Goal: Find specific page/section: Find specific page/section

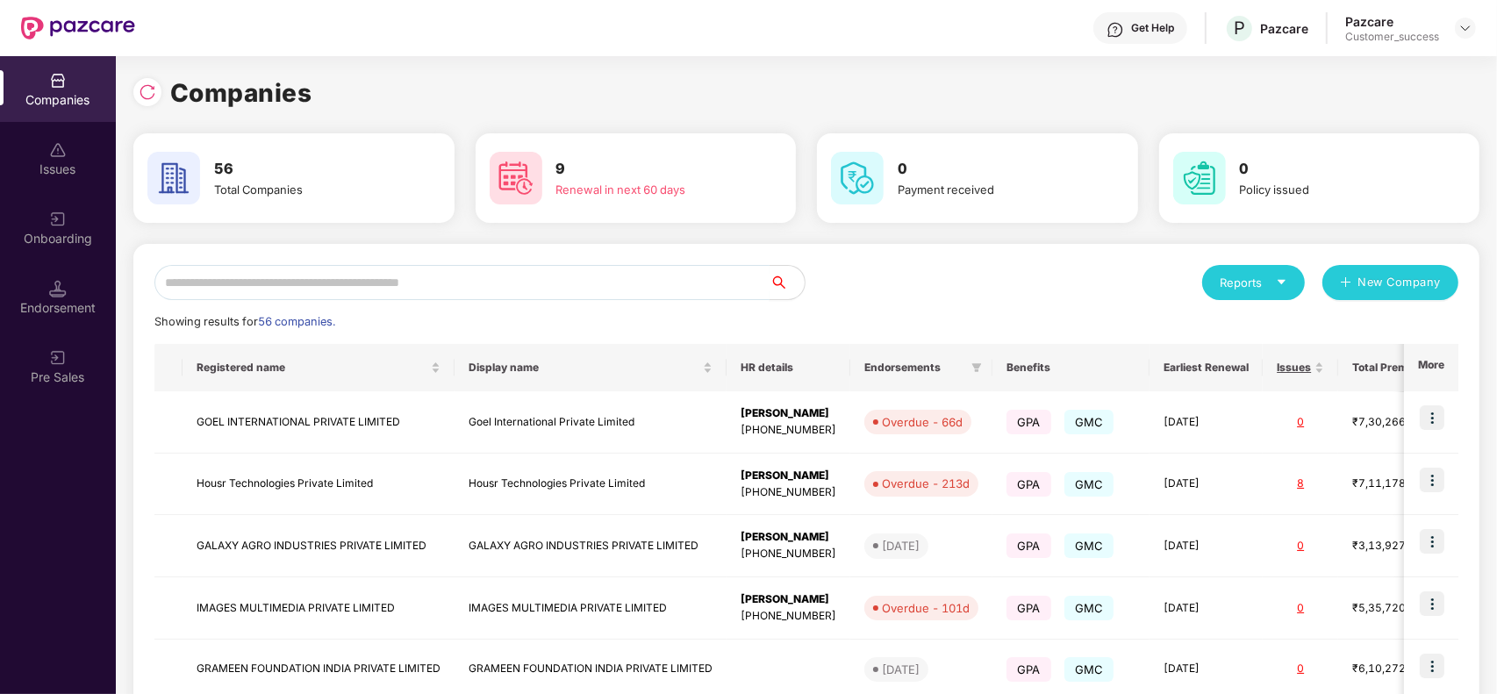
click at [287, 276] on input "text" at bounding box center [461, 282] width 615 height 35
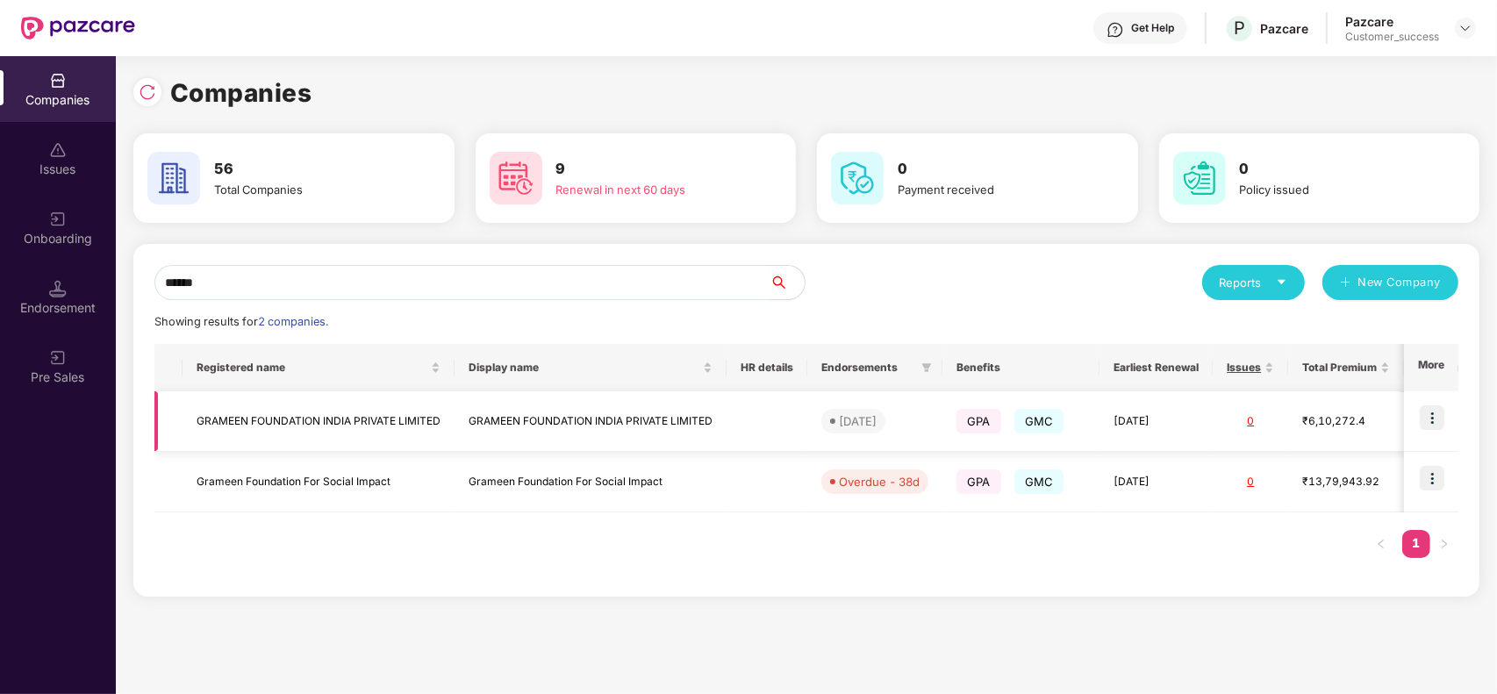
type input "******"
click at [307, 412] on td "GRAMEEN FOUNDATION INDIA PRIVATE LIMITED" at bounding box center [319, 421] width 272 height 61
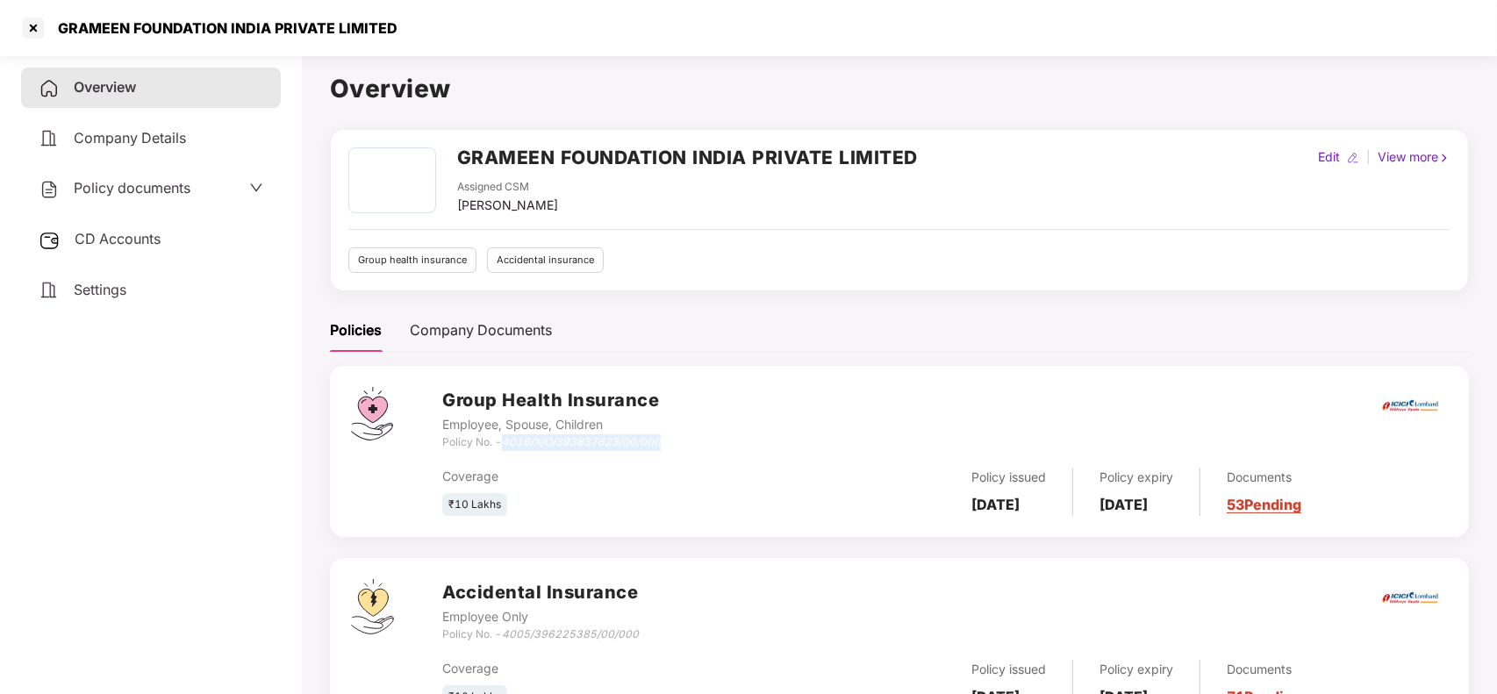
drag, startPoint x: 507, startPoint y: 443, endPoint x: 664, endPoint y: 441, distance: 157.1
click at [664, 441] on div "Group Health Insurance Employee, Spouse, Children Policy No. - 4016/X/O/3938376…" at bounding box center [945, 418] width 1006 height 63
copy icon "4016/X/O/393837623/00/000"
click at [31, 32] on div at bounding box center [33, 28] width 28 height 28
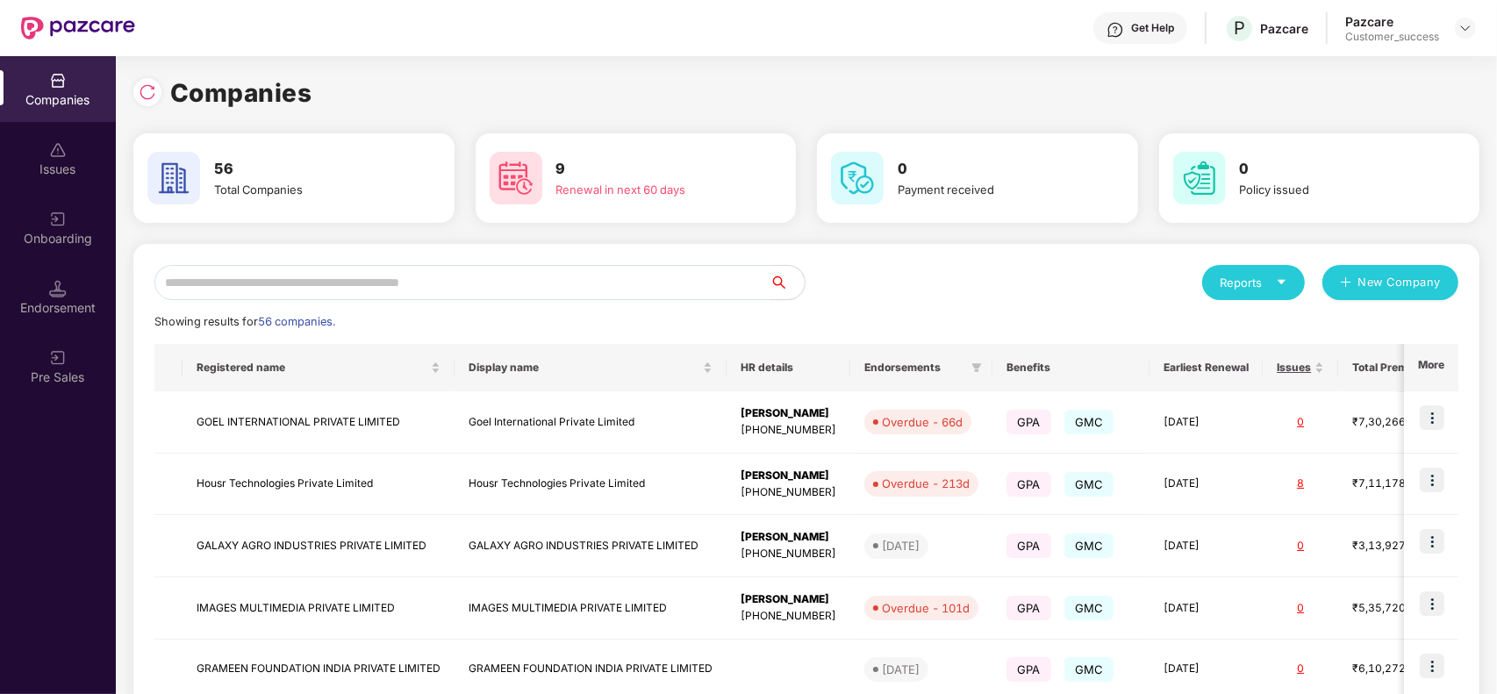
click at [326, 286] on input "text" at bounding box center [461, 282] width 615 height 35
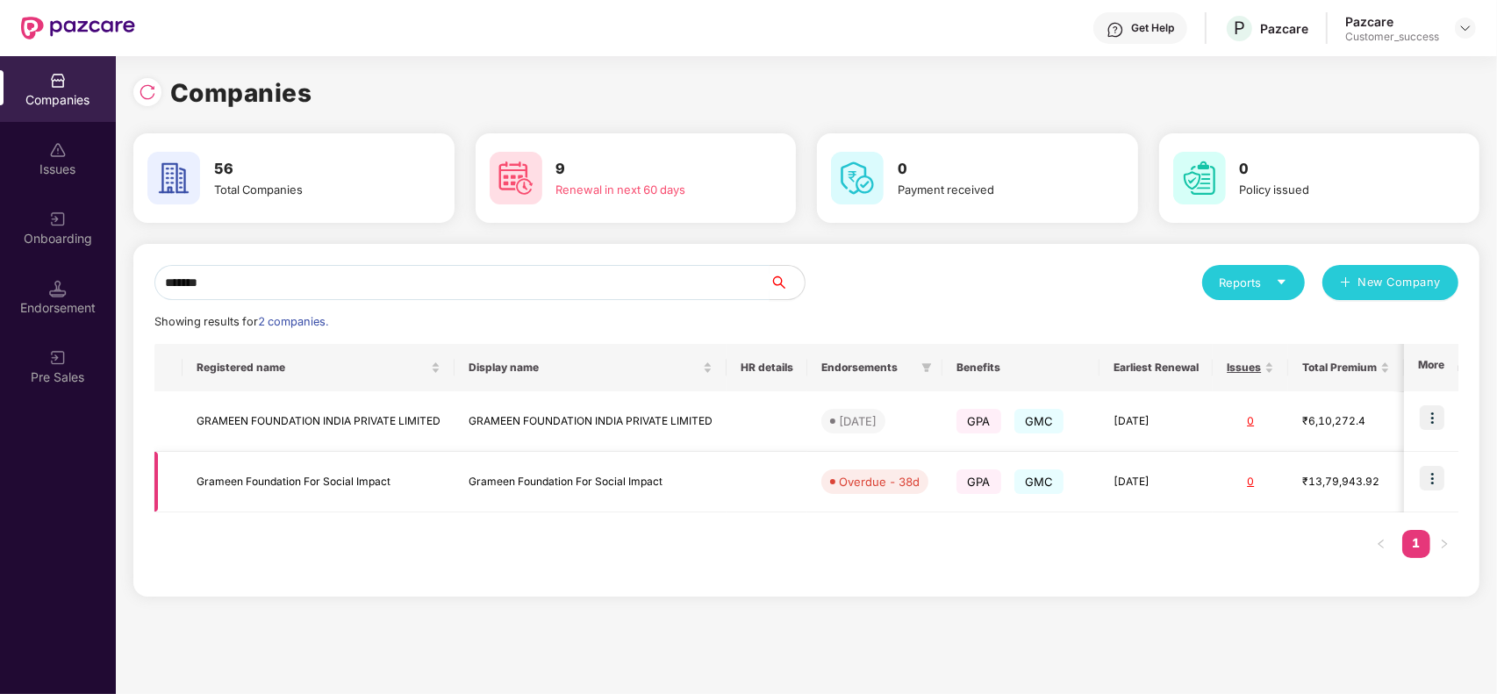
type input "*******"
click at [455, 480] on td "Grameen Foundation For Social Impact" at bounding box center [591, 482] width 272 height 61
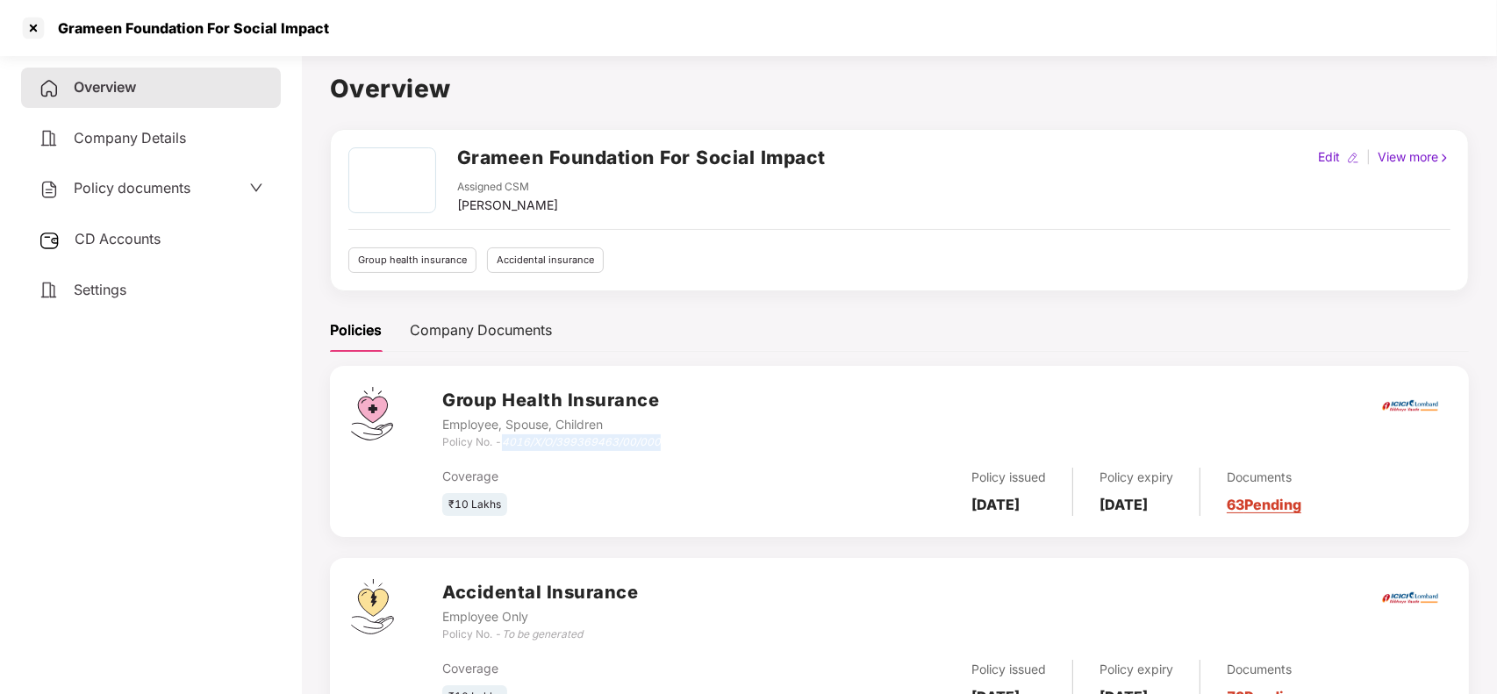
drag, startPoint x: 503, startPoint y: 448, endPoint x: 673, endPoint y: 440, distance: 170.5
click at [673, 440] on div "Group Health Insurance Employee, Spouse, Children Policy No. - 4016/X/O/3993694…" at bounding box center [945, 418] width 1006 height 63
copy icon "4016/X/O/399369463/00/000"
click at [22, 23] on div at bounding box center [33, 28] width 28 height 28
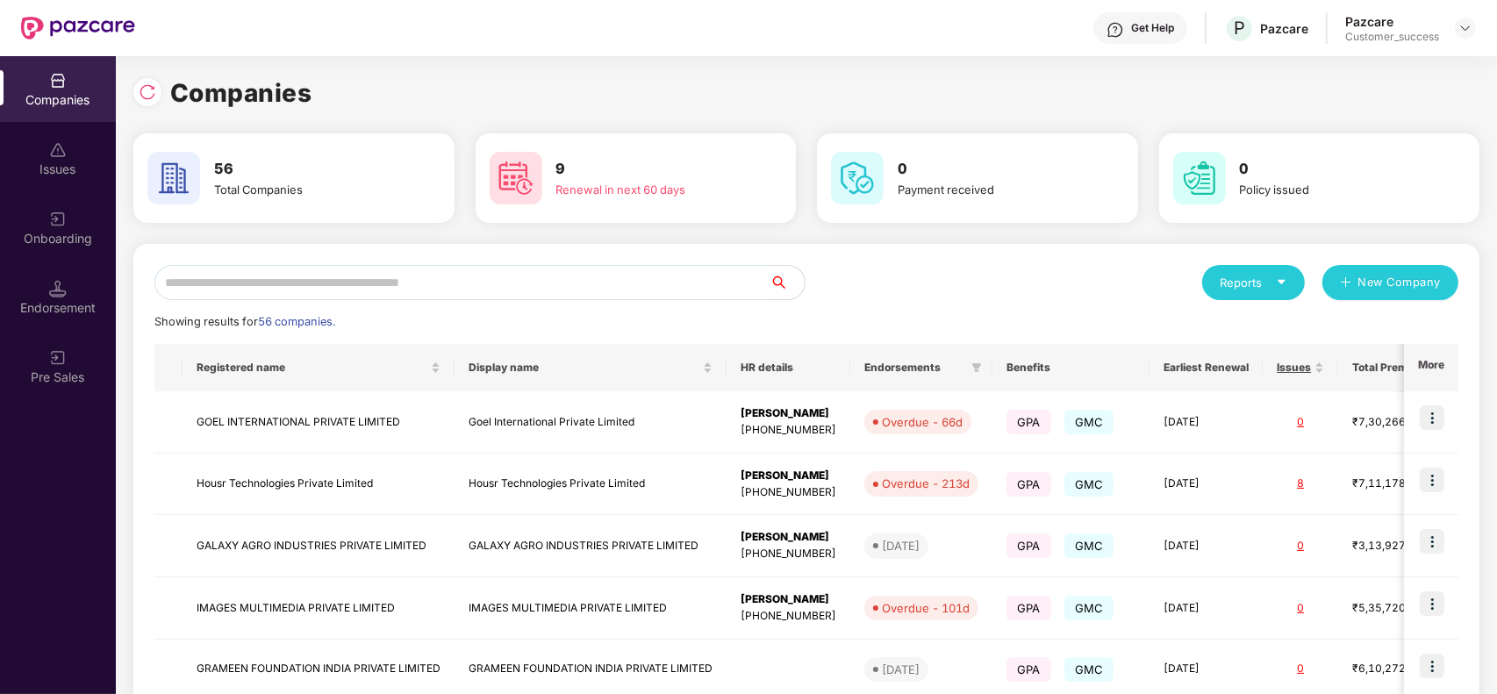
click at [307, 278] on input "text" at bounding box center [461, 282] width 615 height 35
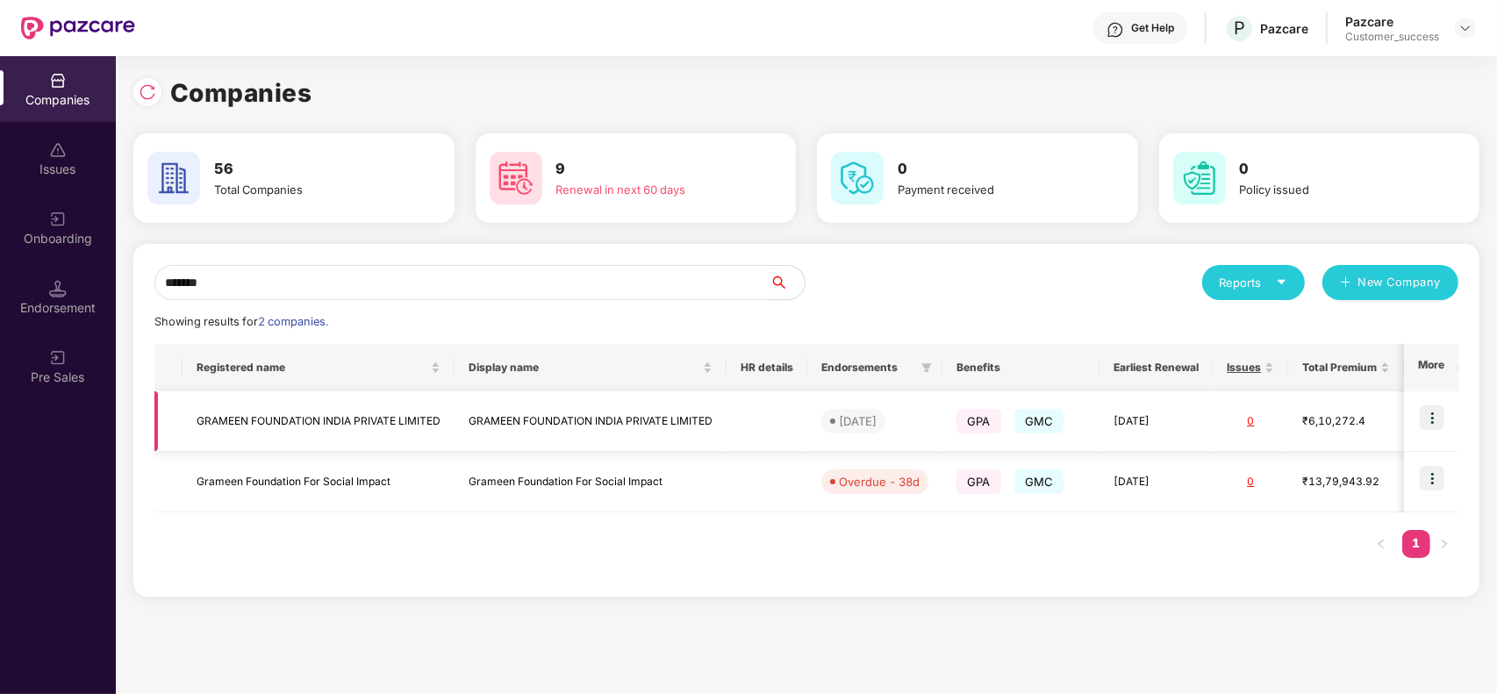
type input "*******"
click at [1440, 424] on img at bounding box center [1432, 417] width 25 height 25
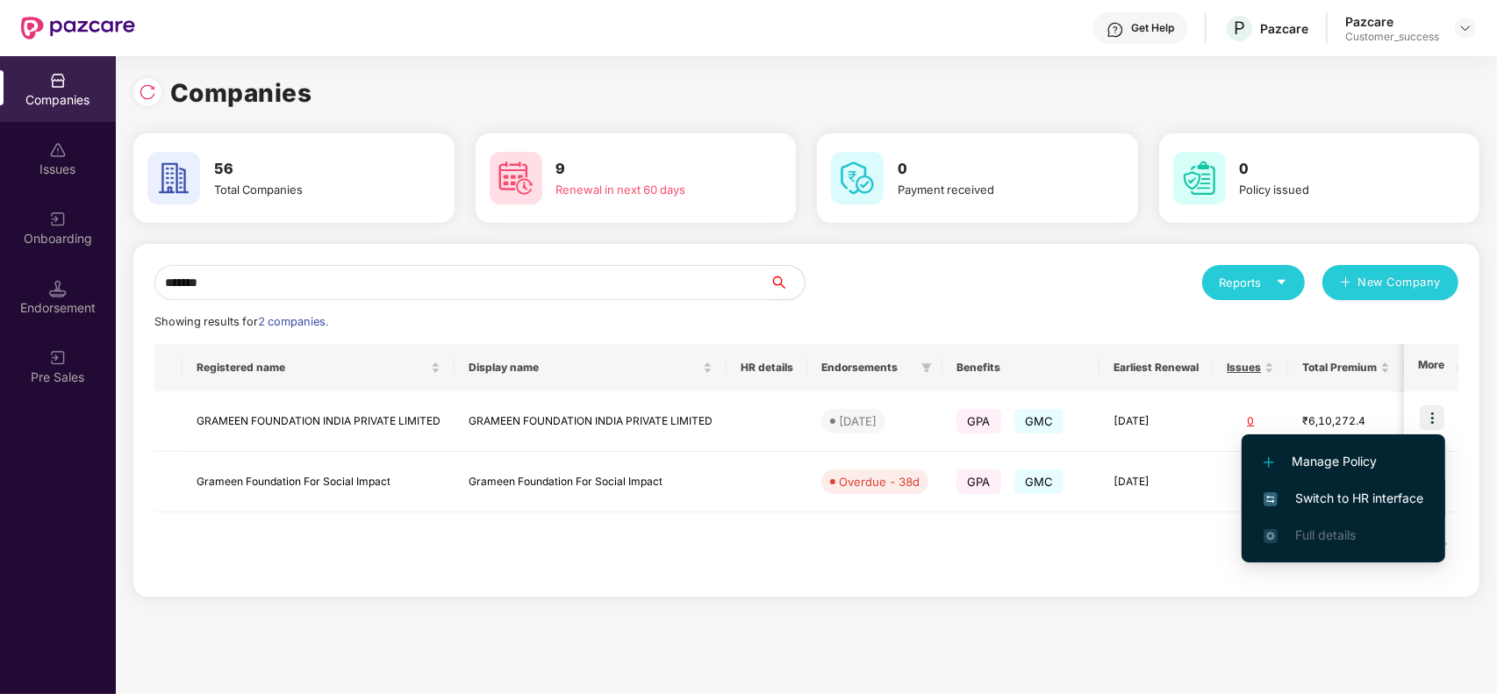
click at [1378, 489] on span "Switch to HR interface" at bounding box center [1344, 498] width 160 height 19
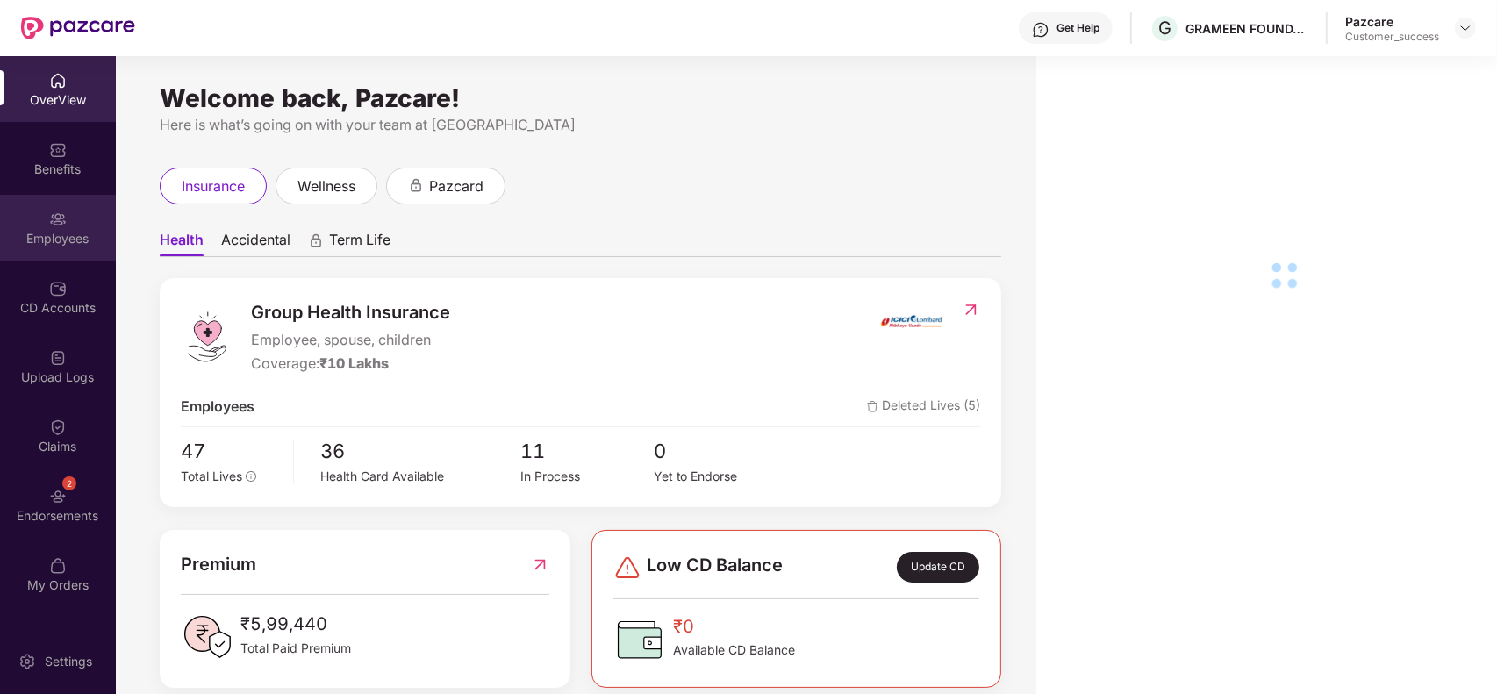
click at [42, 241] on div "Employees" at bounding box center [58, 239] width 116 height 18
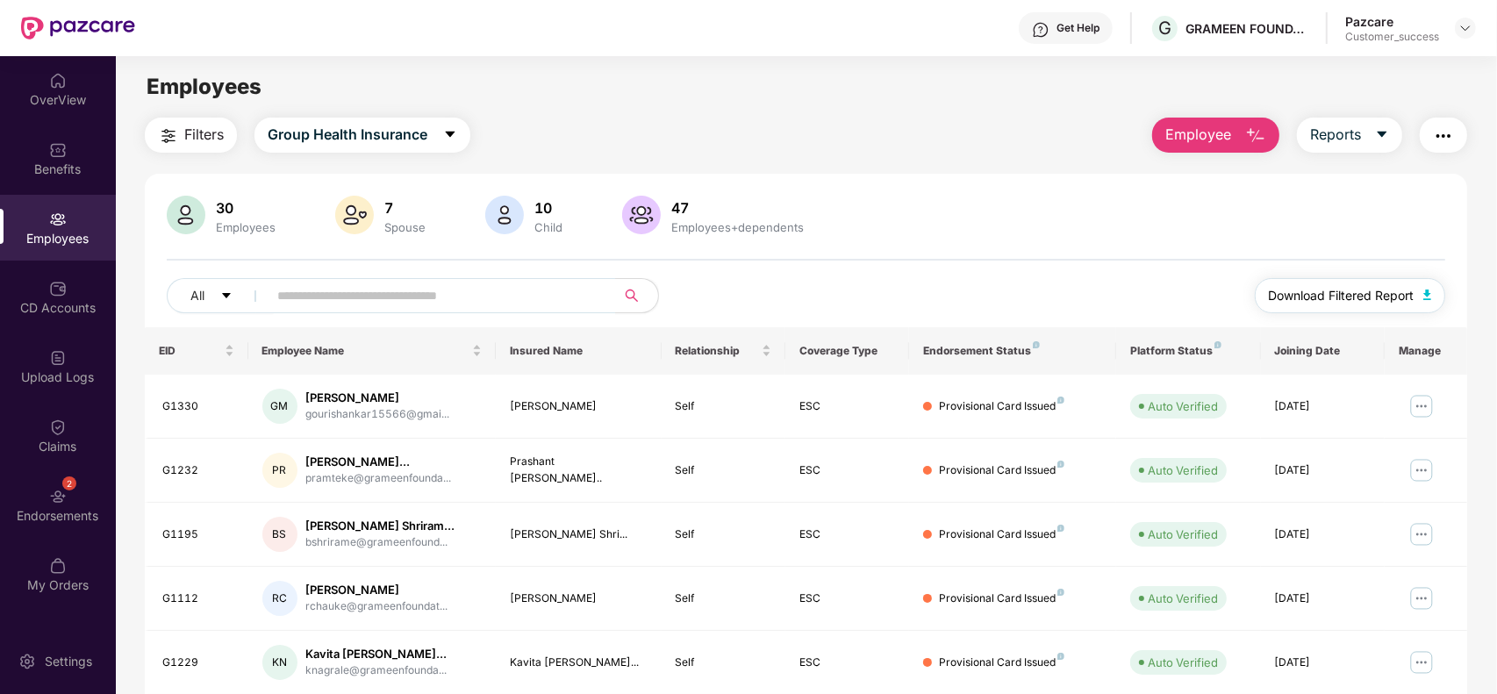
click at [1332, 294] on span "Download Filtered Report" at bounding box center [1342, 295] width 146 height 19
click at [1470, 25] on img at bounding box center [1465, 28] width 14 height 14
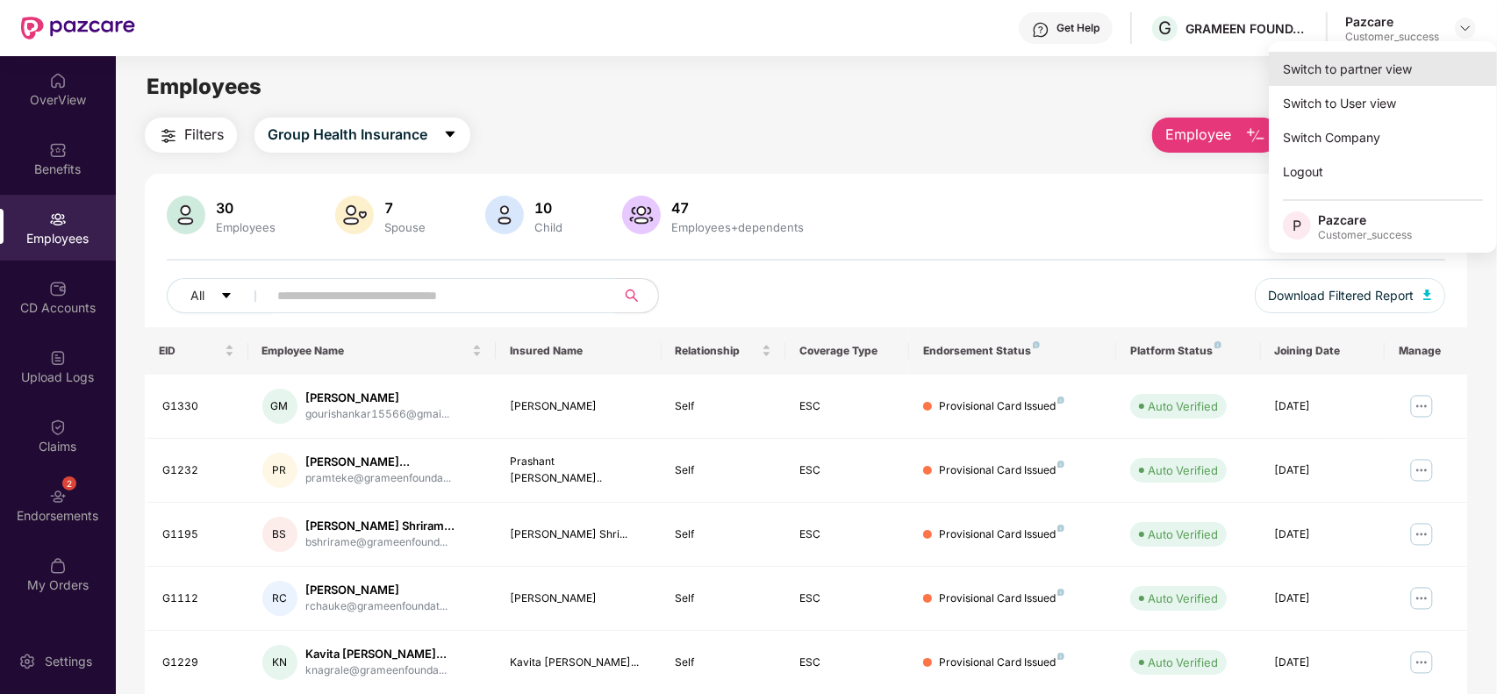
click at [1405, 67] on div "Switch to partner view" at bounding box center [1383, 69] width 228 height 34
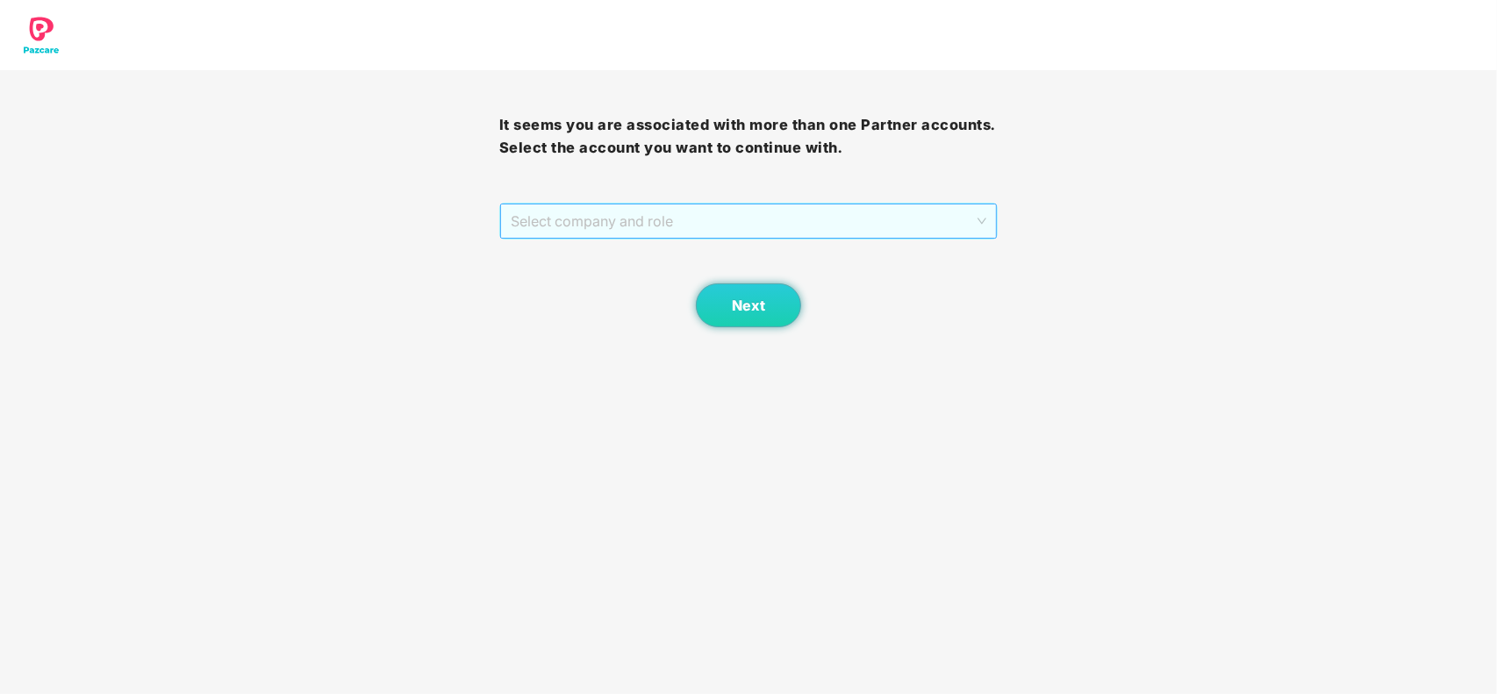
click at [841, 218] on span "Select company and role" at bounding box center [749, 220] width 476 height 33
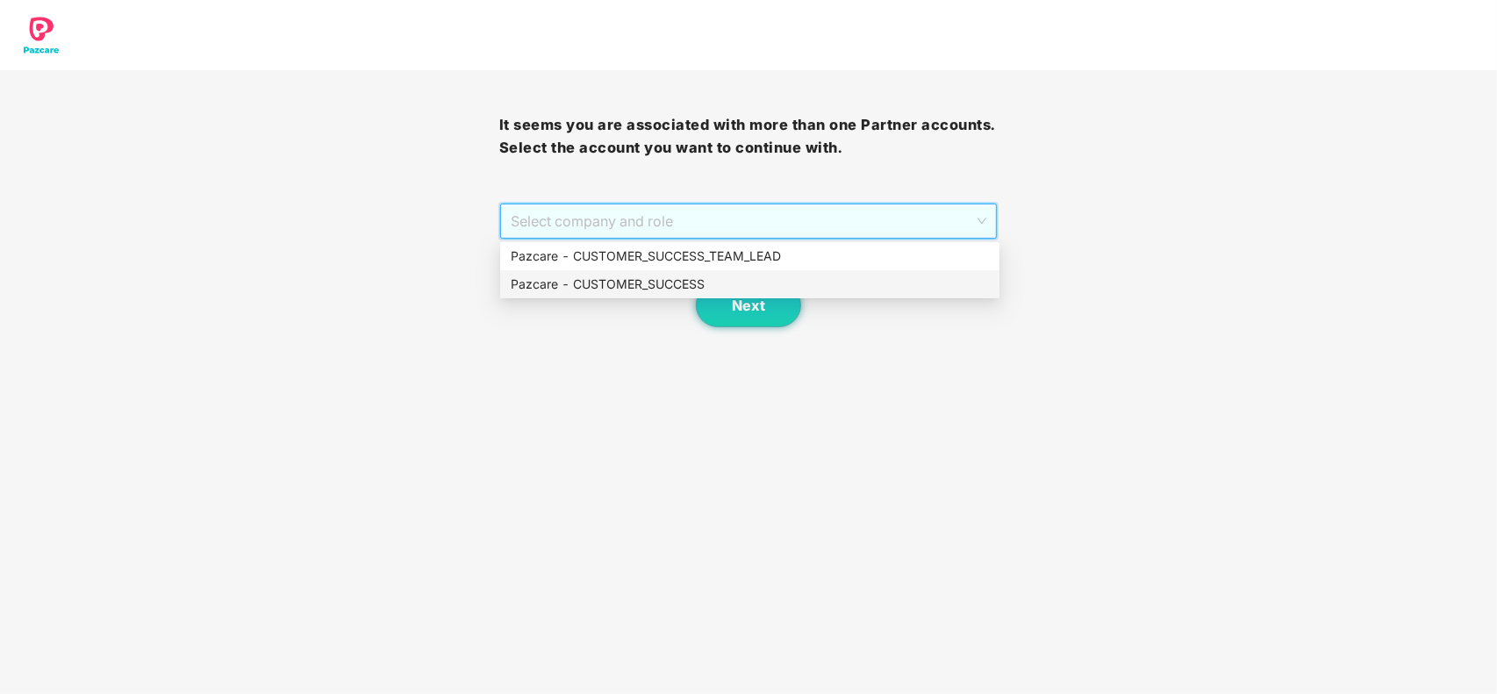
click at [706, 275] on div "Pazcare - CUSTOMER_SUCCESS" at bounding box center [750, 284] width 478 height 19
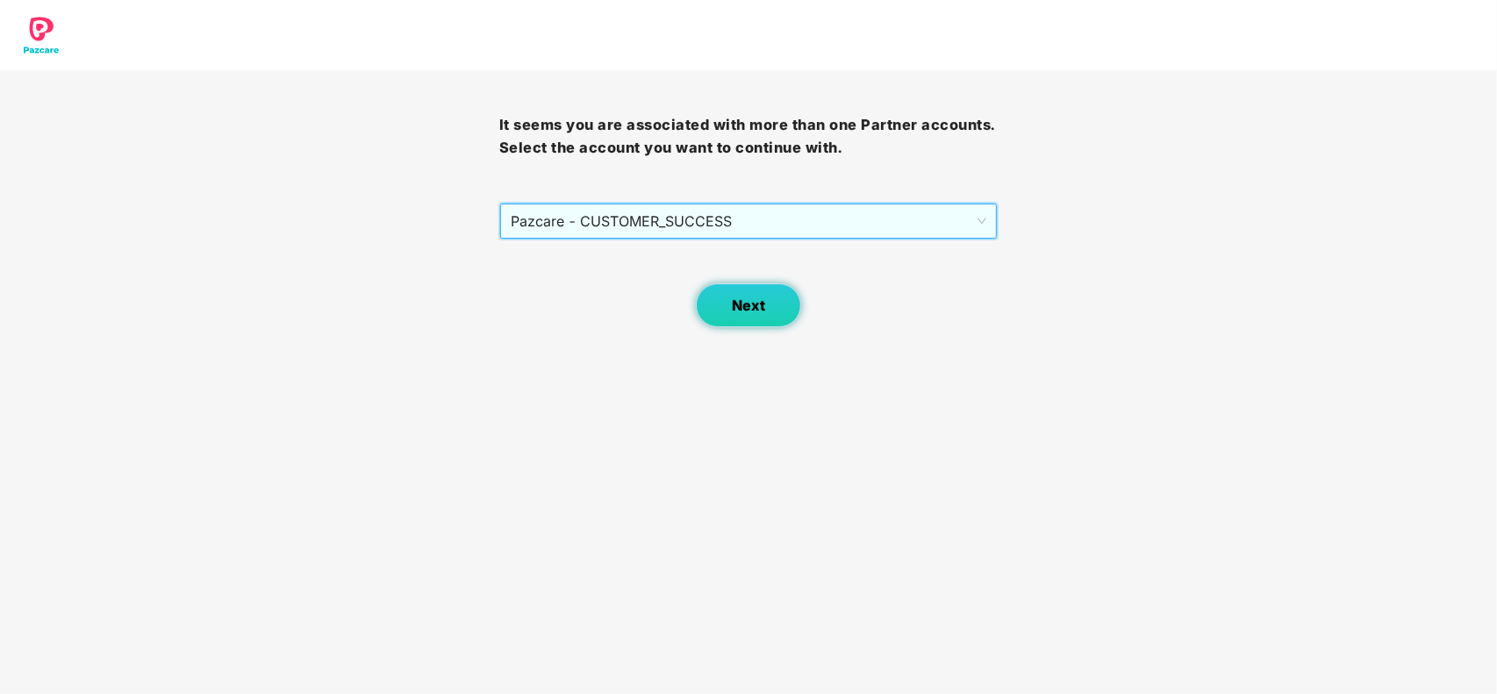
click at [720, 300] on button "Next" at bounding box center [748, 305] width 105 height 44
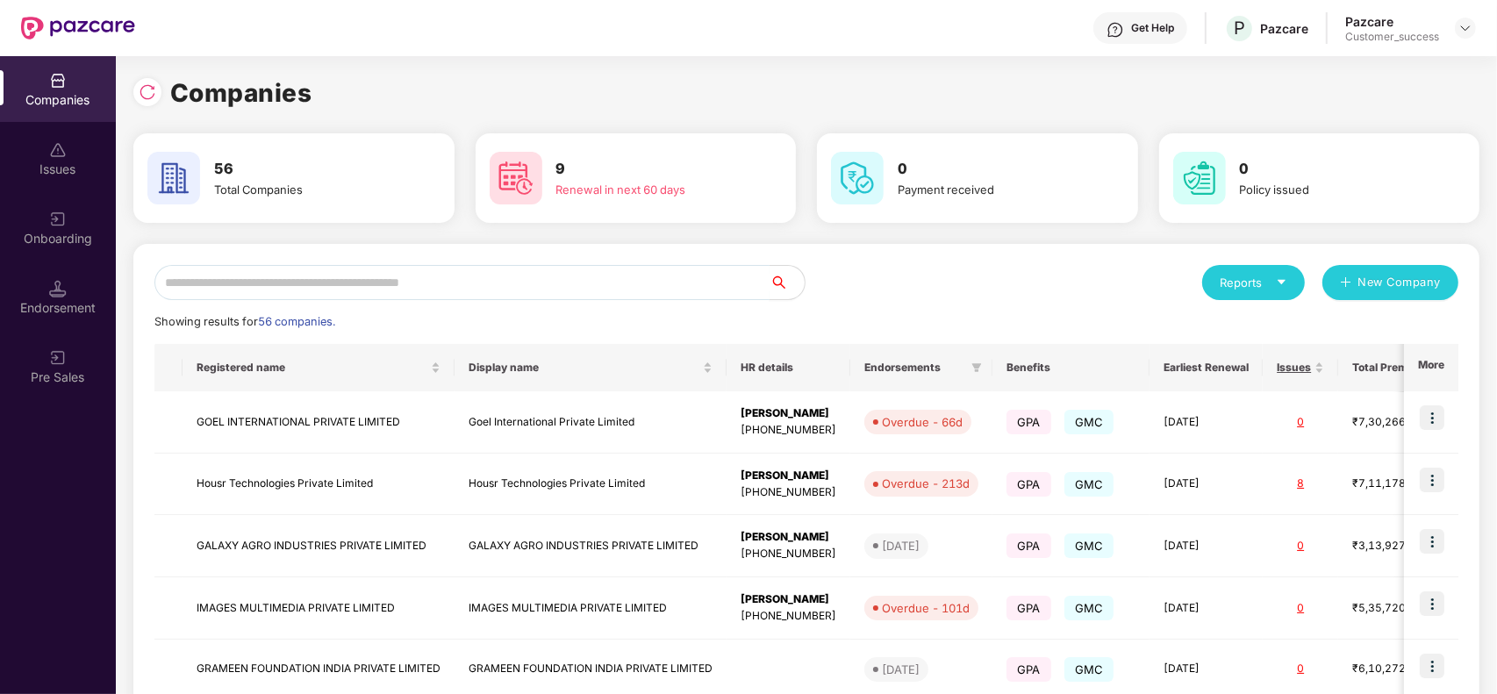
click at [439, 283] on input "text" at bounding box center [461, 282] width 615 height 35
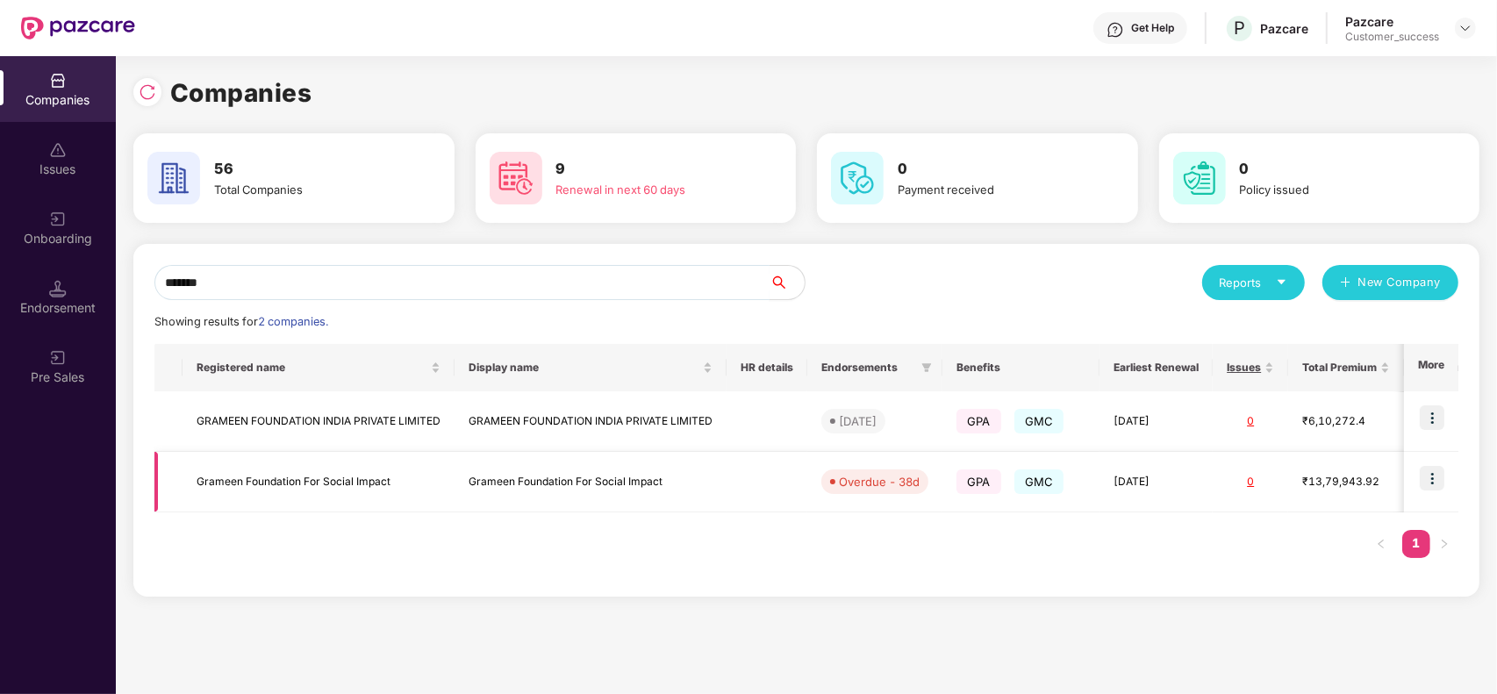
type input "*******"
click at [1433, 467] on img at bounding box center [1432, 478] width 25 height 25
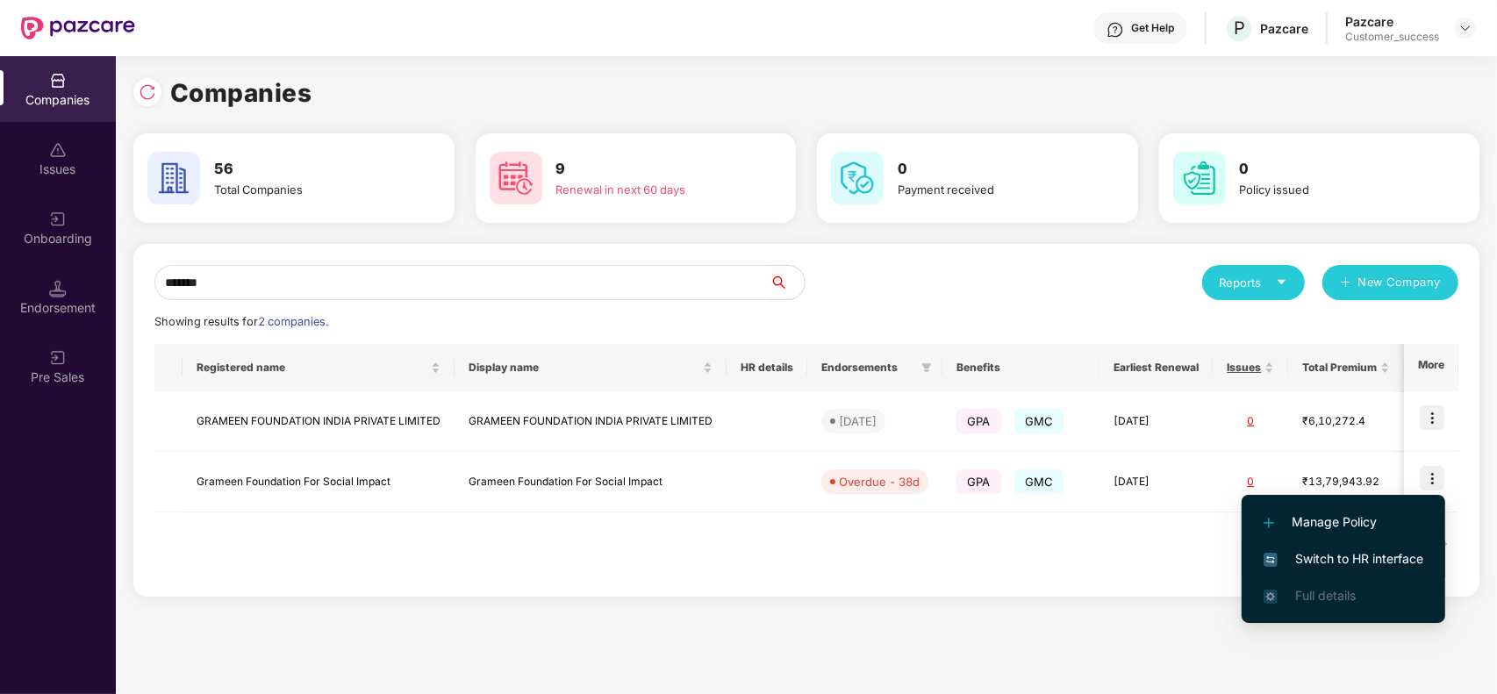
click at [1344, 545] on li "Switch to HR interface" at bounding box center [1344, 559] width 204 height 37
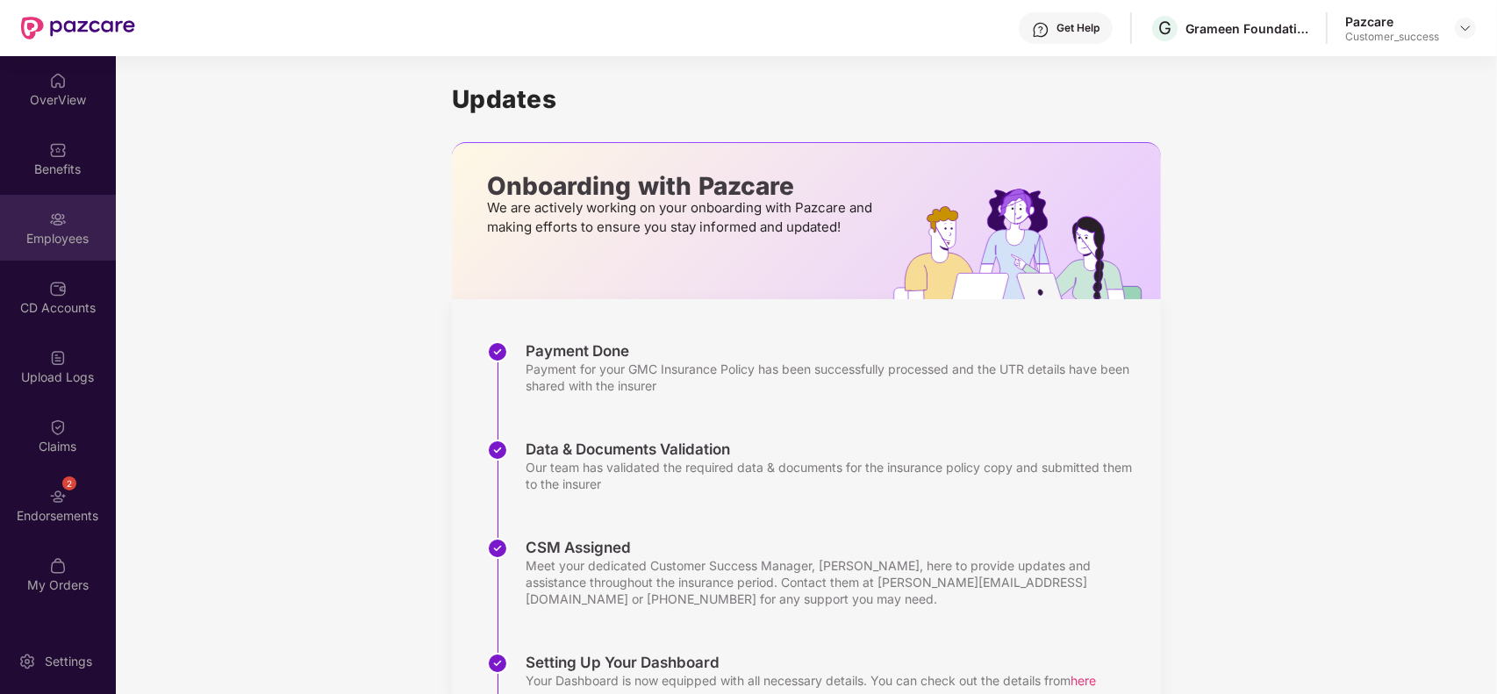
click at [45, 247] on div "Employees" at bounding box center [58, 228] width 116 height 66
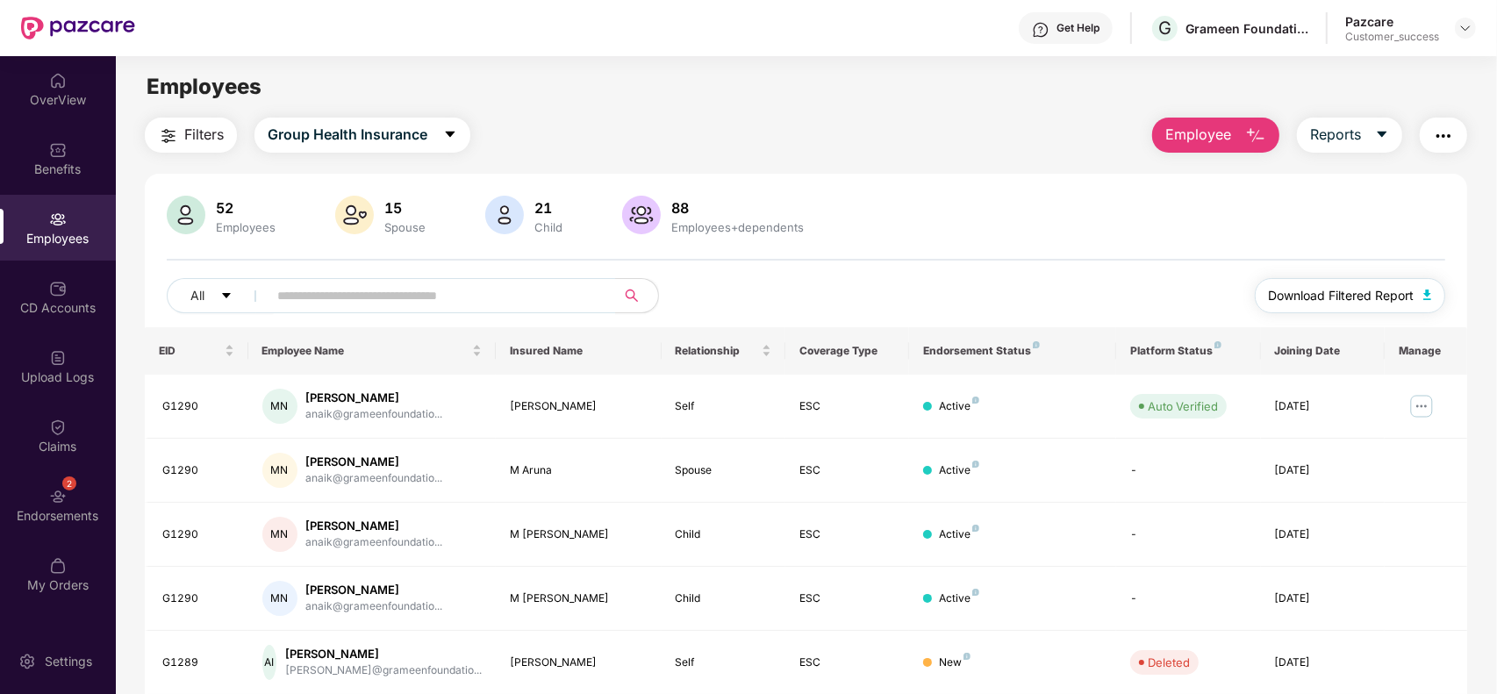
click at [1401, 292] on span "Download Filtered Report" at bounding box center [1342, 295] width 146 height 19
